Goal: Check status: Check status

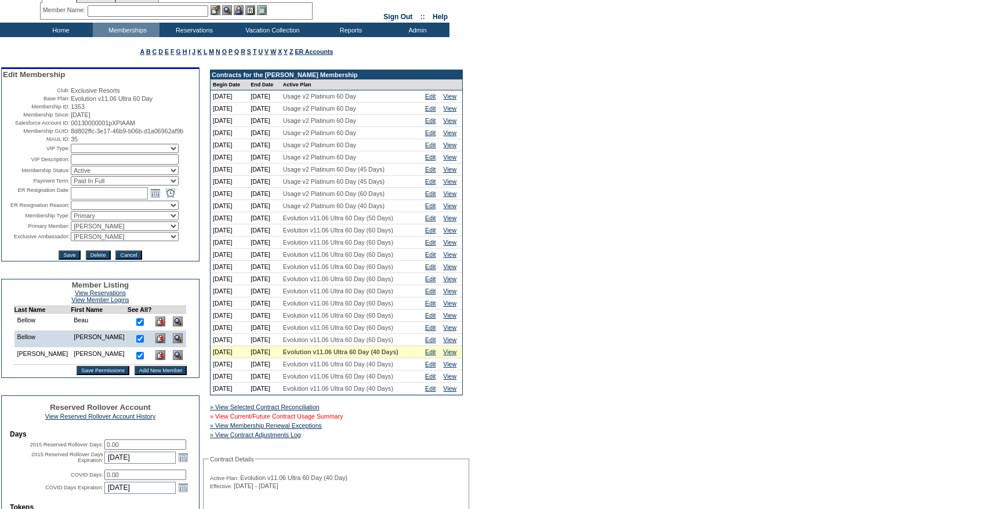
scroll to position [79, 0]
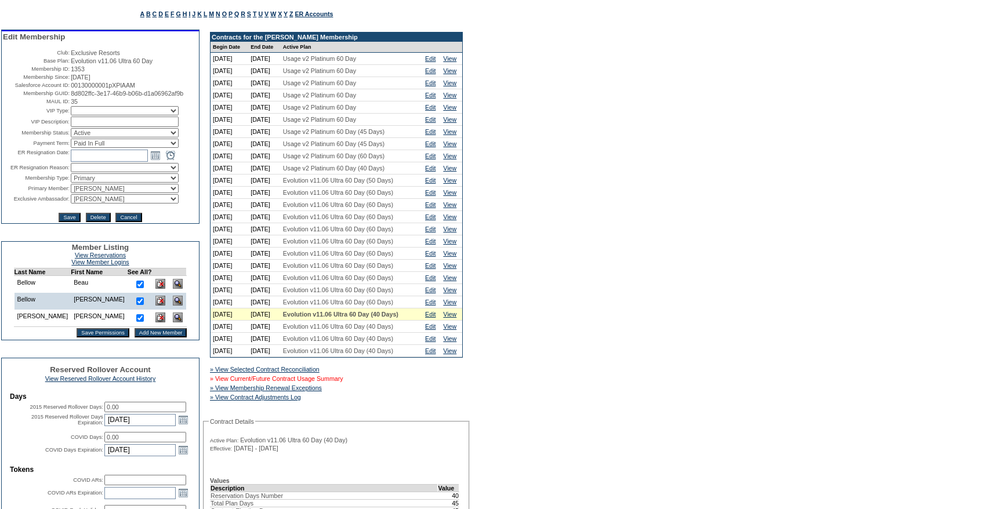
click at [334, 382] on link "» View Current/Future Contract Usage Summary" at bounding box center [276, 378] width 133 height 7
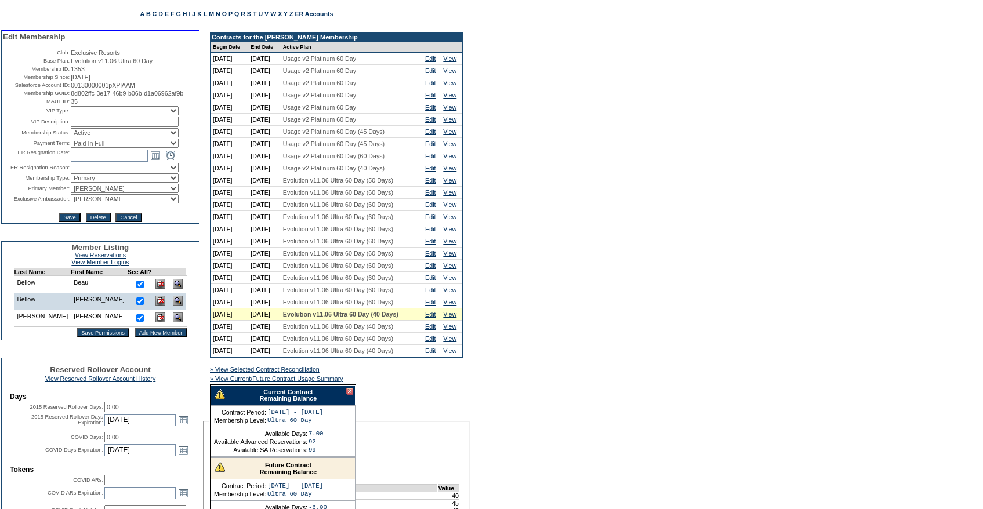
click at [283, 406] on div "Current Contract Remaining Balance" at bounding box center [283, 395] width 145 height 20
click at [282, 396] on link "Current Contract" at bounding box center [287, 392] width 49 height 7
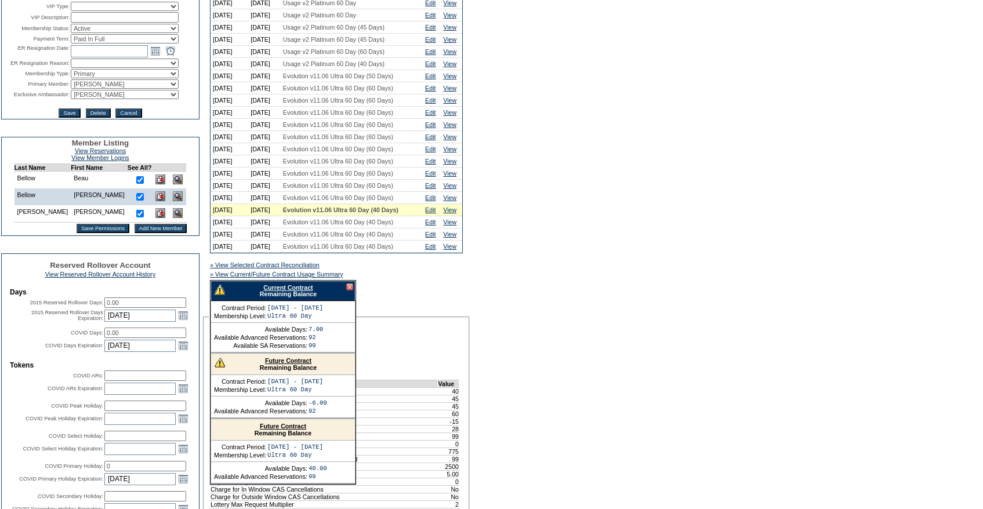
scroll to position [203, 0]
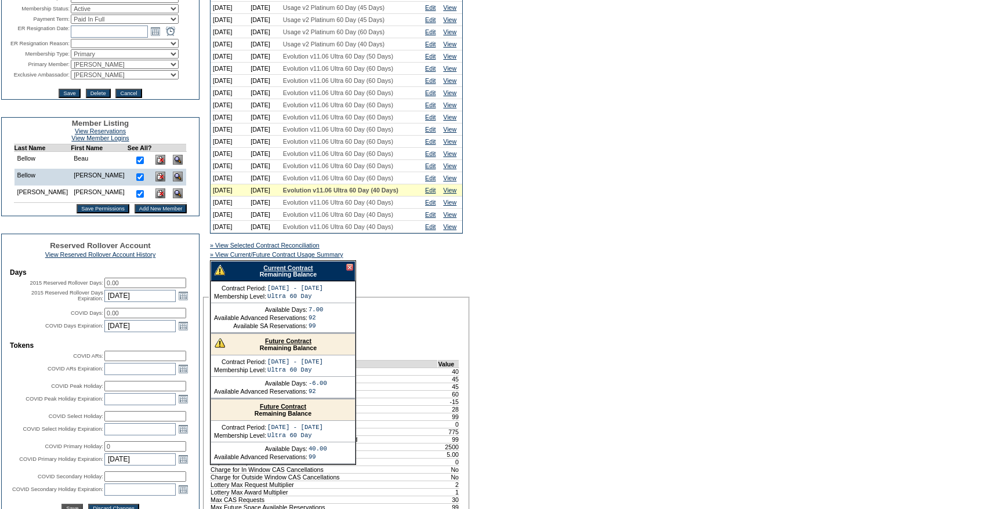
click at [350, 271] on div at bounding box center [349, 267] width 7 height 7
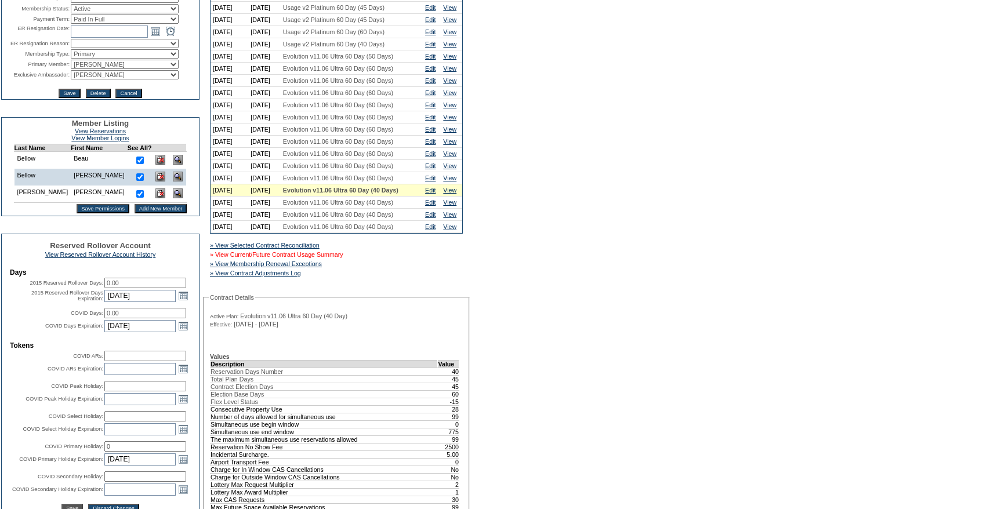
click at [342, 258] on link "» View Current/Future Contract Usage Summary" at bounding box center [276, 254] width 133 height 7
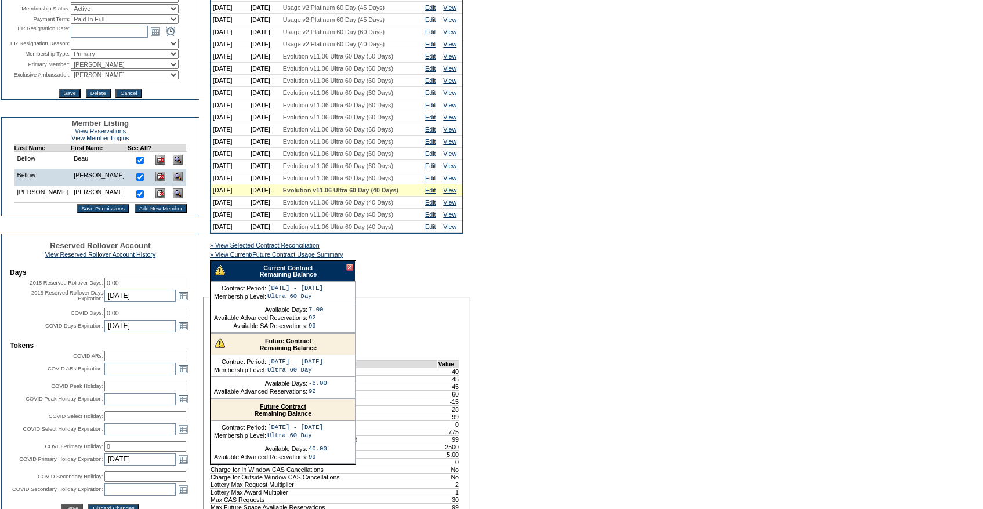
click at [436, 194] on link "Edit" at bounding box center [430, 190] width 10 height 7
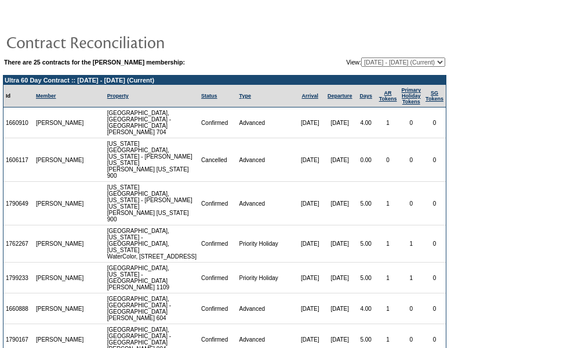
scroll to position [110, 0]
